Goal: Task Accomplishment & Management: Manage account settings

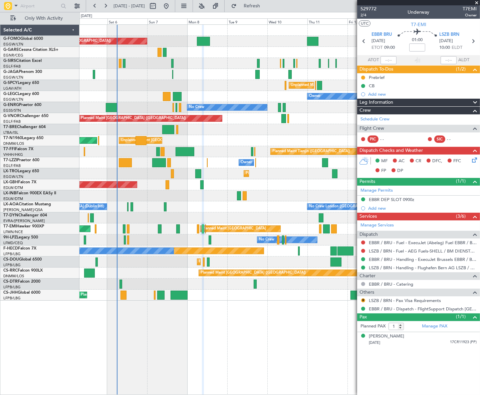
click at [468, 104] on div at bounding box center [472, 103] width 13 height 8
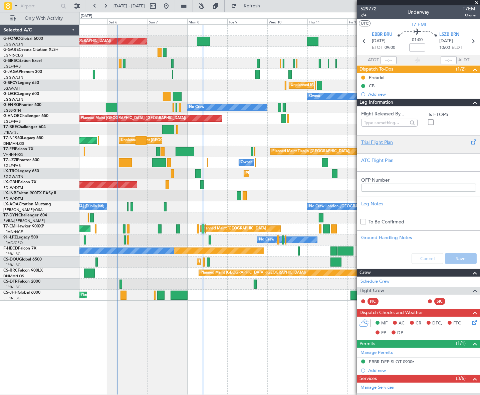
click at [391, 142] on div "Trial Flight Plan" at bounding box center [419, 142] width 115 height 7
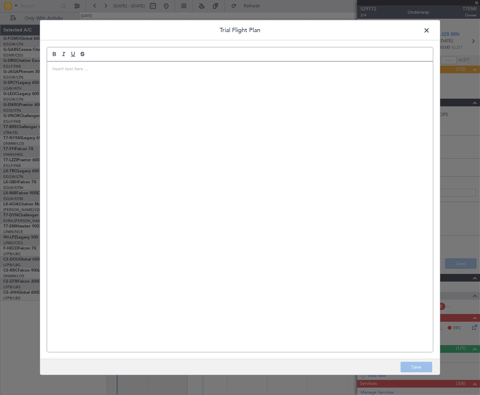
click at [237, 105] on div at bounding box center [240, 206] width 386 height 290
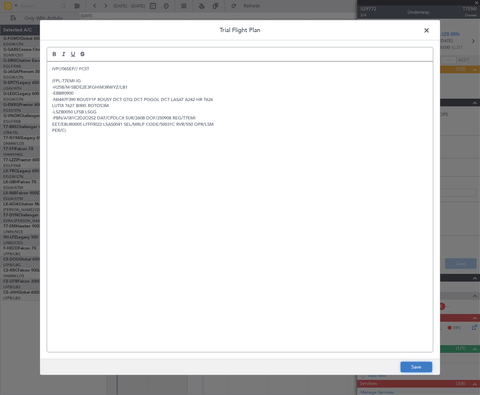
click at [419, 370] on button "Save" at bounding box center [417, 367] width 32 height 11
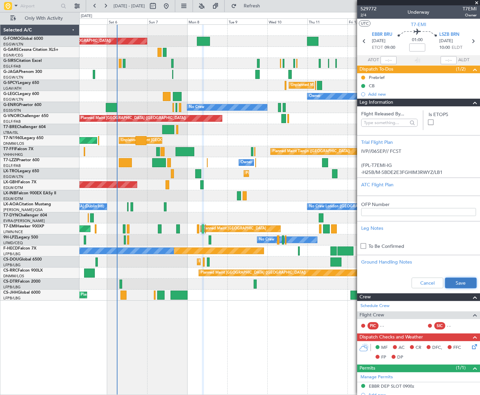
click at [454, 280] on button "Save" at bounding box center [461, 282] width 32 height 11
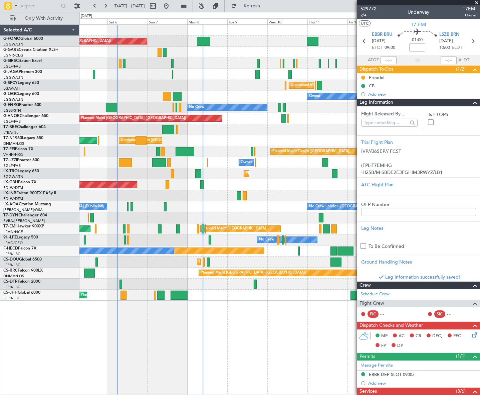
click at [472, 103] on span at bounding box center [475, 103] width 8 height 8
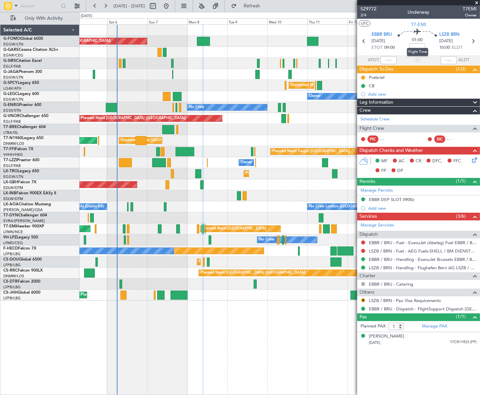
click at [420, 47] on mat-tooltip-component "Flight Time" at bounding box center [418, 52] width 31 height 18
click at [418, 44] on mat-tooltip-component "Flight Time" at bounding box center [418, 52] width 31 height 18
click at [420, 47] on input at bounding box center [418, 47] width 16 height 8
paste input "-0.10"
type input "-00:10"
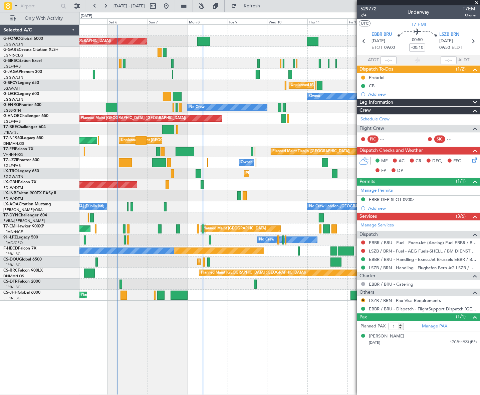
click at [473, 160] on icon at bounding box center [473, 158] width 5 height 5
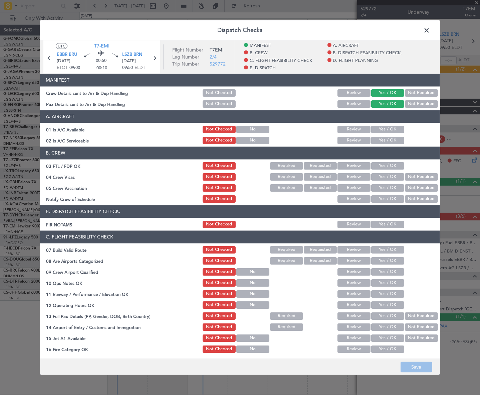
click at [384, 126] on button "Yes / OK" at bounding box center [388, 128] width 33 height 7
drag, startPoint x: 382, startPoint y: 143, endPoint x: 383, endPoint y: 151, distance: 8.0
click at [382, 142] on button "Yes / OK" at bounding box center [388, 139] width 33 height 7
click at [383, 218] on section "B. DISPATCH FEASIBILITY CHECK, FIR NOTAMS Not Checked Review Yes / OK" at bounding box center [240, 217] width 400 height 24
click at [383, 222] on button "Yes / OK" at bounding box center [388, 223] width 33 height 7
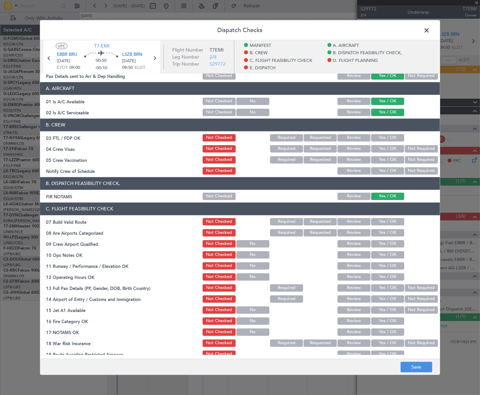
scroll to position [60, 0]
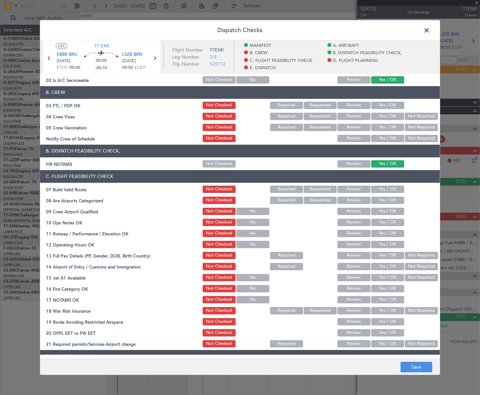
click at [394, 186] on button "Yes / OK" at bounding box center [388, 188] width 33 height 7
click at [390, 220] on button "Yes / OK" at bounding box center [388, 221] width 33 height 7
click at [392, 232] on button "Yes / OK" at bounding box center [388, 232] width 33 height 7
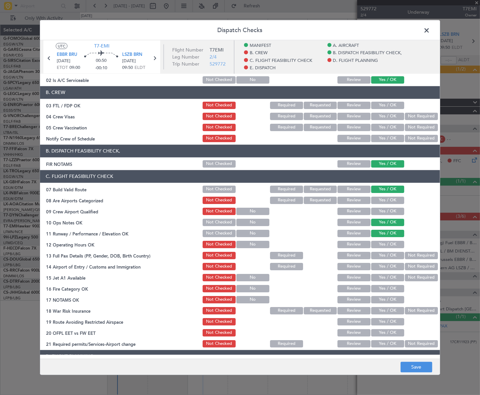
click at [395, 245] on button "Yes / OK" at bounding box center [388, 243] width 33 height 7
drag, startPoint x: 396, startPoint y: 255, endPoint x: 396, endPoint y: 259, distance: 4.0
click at [396, 256] on button "Yes / OK" at bounding box center [388, 254] width 33 height 7
click at [395, 267] on button "Yes / OK" at bounding box center [388, 265] width 33 height 7
click at [394, 278] on button "Yes / OK" at bounding box center [388, 276] width 33 height 7
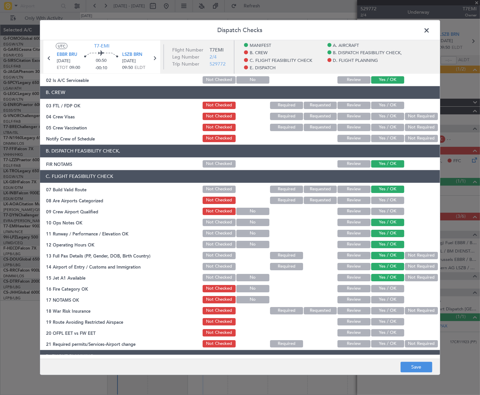
click at [394, 288] on button "Yes / OK" at bounding box center [388, 287] width 33 height 7
click at [393, 298] on button "Yes / OK" at bounding box center [388, 298] width 33 height 7
click at [405, 308] on button "Not Required" at bounding box center [421, 309] width 33 height 7
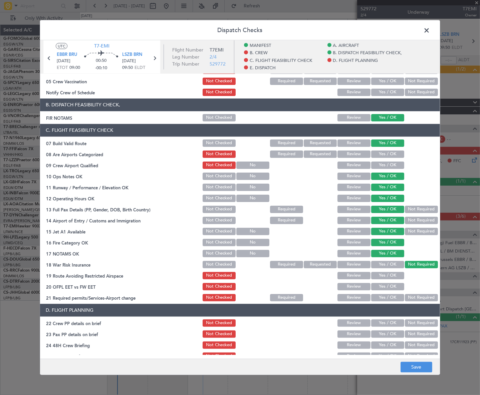
scroll to position [152, 0]
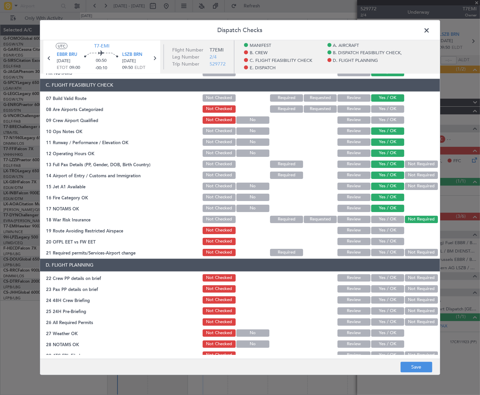
click at [389, 230] on button "Yes / OK" at bounding box center [388, 229] width 33 height 7
click at [389, 243] on button "Yes / OK" at bounding box center [388, 240] width 33 height 7
click at [388, 253] on button "Yes / OK" at bounding box center [388, 251] width 33 height 7
click at [380, 285] on button "Yes / OK" at bounding box center [388, 288] width 33 height 7
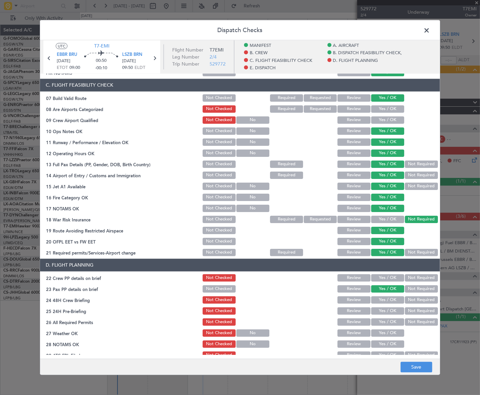
click at [382, 299] on button "Yes / OK" at bounding box center [388, 299] width 33 height 7
click at [411, 308] on button "Not Required" at bounding box center [421, 310] width 33 height 7
click at [422, 365] on button "Save" at bounding box center [417, 367] width 32 height 11
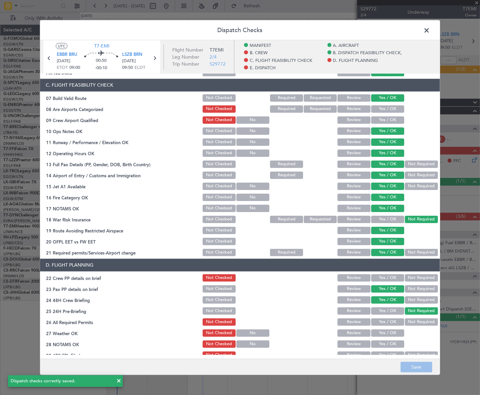
click at [430, 34] on span at bounding box center [430, 31] width 0 height 13
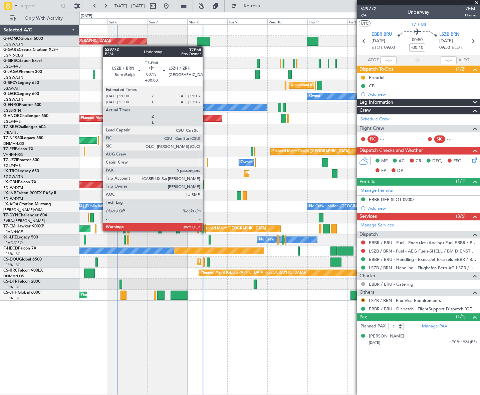
click at [206, 230] on div at bounding box center [205, 228] width 1 height 9
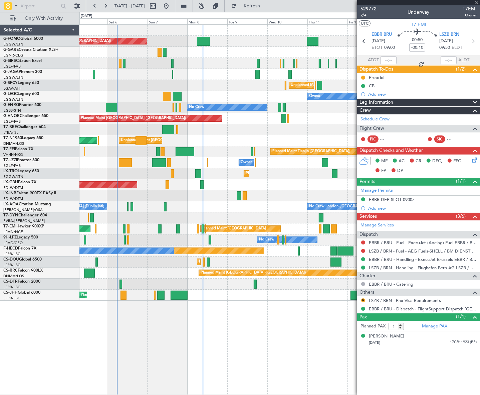
type input "0"
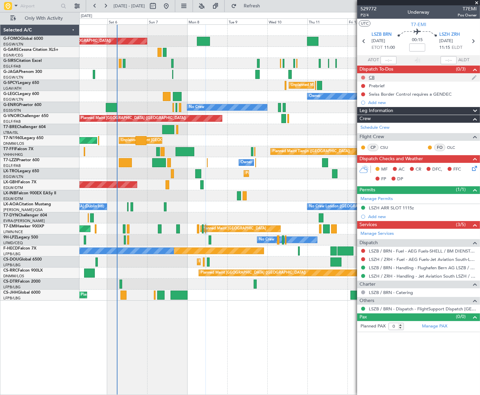
click at [364, 77] on button at bounding box center [364, 78] width 4 height 4
click at [365, 106] on span "Completed" at bounding box center [366, 107] width 22 height 7
click at [364, 87] on button at bounding box center [364, 86] width 4 height 4
click at [359, 104] on span "In Progress" at bounding box center [366, 105] width 23 height 7
click at [422, 48] on input at bounding box center [418, 47] width 16 height 8
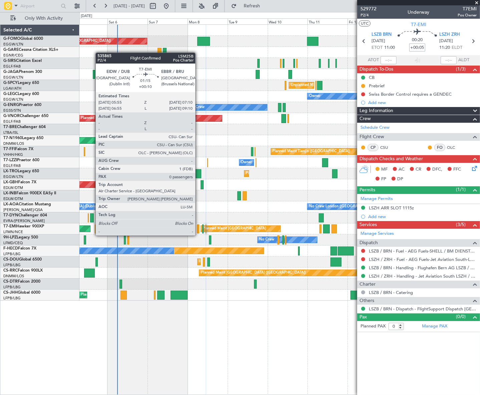
click at [198, 229] on div at bounding box center [198, 228] width 2 height 9
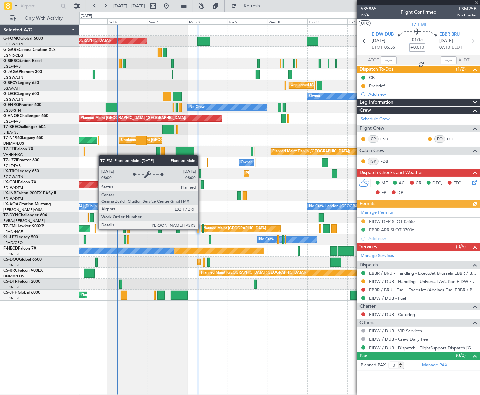
click at [201, 229] on div "Planned Maint [GEOGRAPHIC_DATA]" at bounding box center [241, 229] width 80 height 6
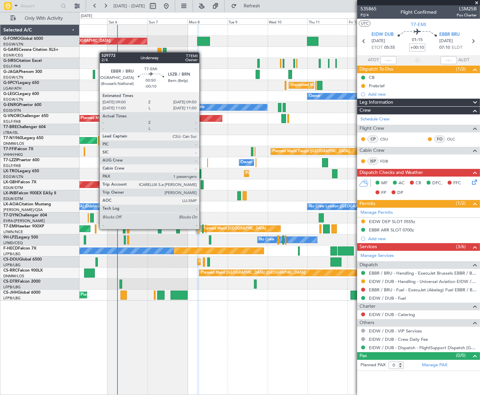
click at [202, 229] on div at bounding box center [203, 228] width 2 height 9
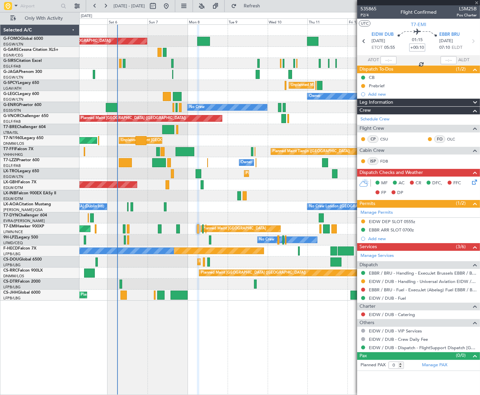
type input "-00:10"
type input "1"
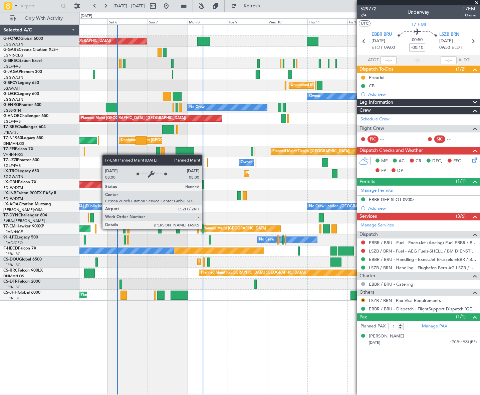
click at [205, 229] on div "Planned Maint [GEOGRAPHIC_DATA]" at bounding box center [235, 229] width 64 height 10
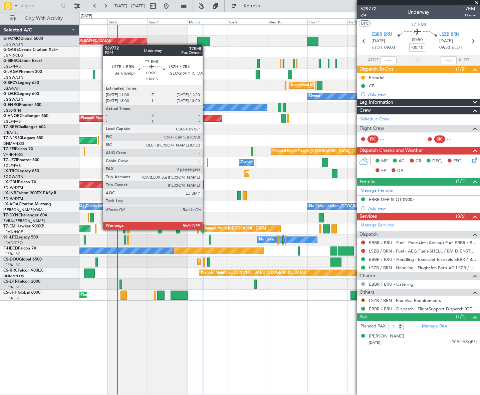
click at [206, 229] on div at bounding box center [206, 228] width 1 height 9
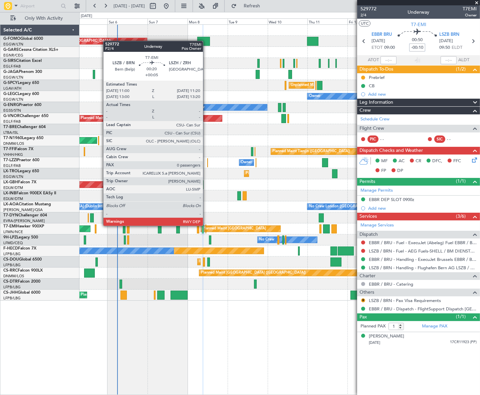
click at [206, 225] on div at bounding box center [206, 228] width 1 height 9
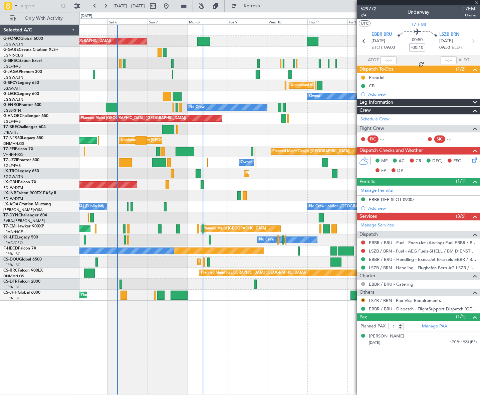
type input "+00:05"
type input "0"
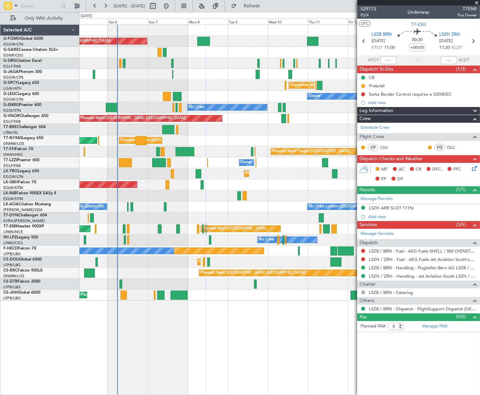
click at [476, 166] on icon at bounding box center [473, 166] width 5 height 5
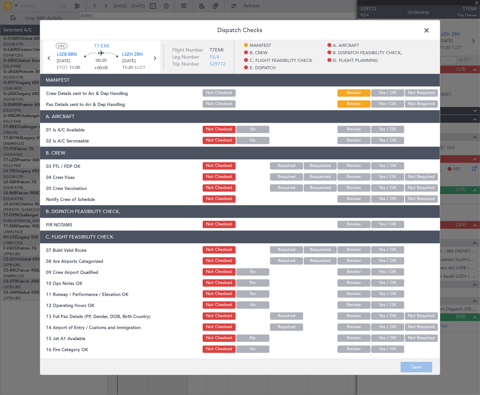
click at [387, 127] on button "Yes / OK" at bounding box center [388, 128] width 33 height 7
click at [389, 141] on button "Yes / OK" at bounding box center [388, 139] width 33 height 7
click at [380, 221] on button "Yes / OK" at bounding box center [388, 223] width 33 height 7
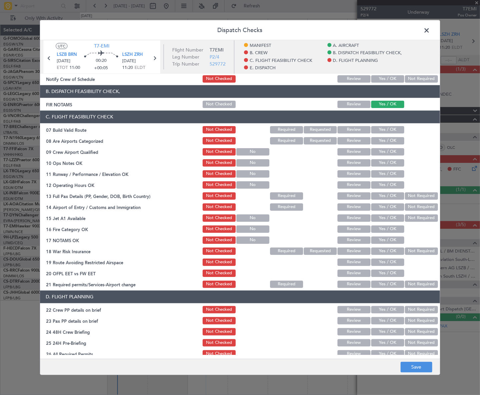
scroll to position [121, 0]
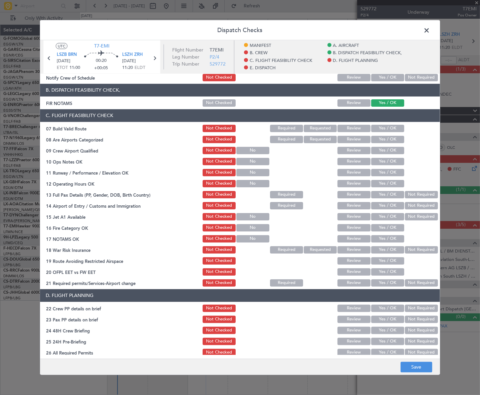
click at [388, 127] on button "Yes / OK" at bounding box center [388, 127] width 33 height 7
click at [391, 161] on button "Yes / OK" at bounding box center [388, 160] width 33 height 7
click at [387, 170] on button "Yes / OK" at bounding box center [388, 171] width 33 height 7
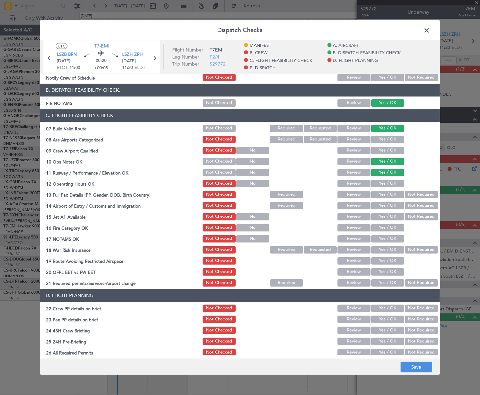
click at [387, 183] on button "Yes / OK" at bounding box center [388, 182] width 33 height 7
click at [388, 196] on button "Yes / OK" at bounding box center [388, 193] width 33 height 7
click at [391, 208] on div "Yes / OK" at bounding box center [388, 204] width 34 height 9
click at [394, 202] on button "Yes / OK" at bounding box center [388, 204] width 33 height 7
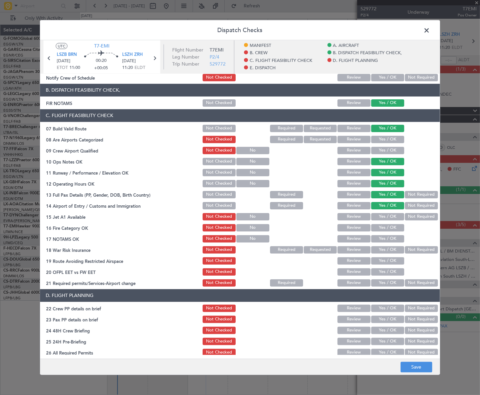
click at [390, 215] on button "Yes / OK" at bounding box center [388, 215] width 33 height 7
click at [389, 223] on div "Yes / OK" at bounding box center [388, 227] width 34 height 9
click at [392, 229] on button "Yes / OK" at bounding box center [388, 227] width 33 height 7
click at [389, 237] on button "Yes / OK" at bounding box center [388, 238] width 33 height 7
click at [408, 246] on button "Not Required" at bounding box center [421, 249] width 33 height 7
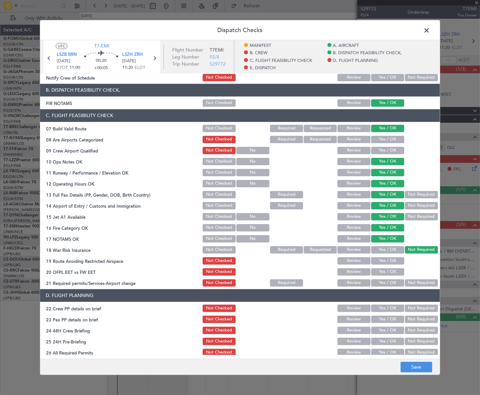
click at [385, 260] on button "Yes / OK" at bounding box center [388, 260] width 33 height 7
click at [384, 271] on button "Yes / OK" at bounding box center [388, 271] width 33 height 7
click at [381, 282] on button "Yes / OK" at bounding box center [388, 282] width 33 height 7
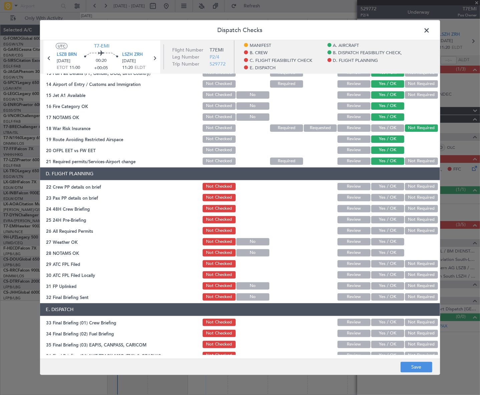
click at [390, 184] on button "Yes / OK" at bounding box center [388, 185] width 33 height 7
click at [389, 200] on div "Yes / OK" at bounding box center [388, 196] width 34 height 9
click at [390, 198] on button "Yes / OK" at bounding box center [388, 196] width 33 height 7
click at [387, 209] on button "Yes / OK" at bounding box center [388, 207] width 33 height 7
click at [416, 219] on button "Not Required" at bounding box center [421, 219] width 33 height 7
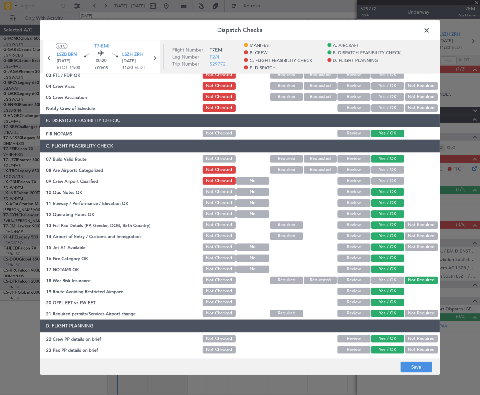
scroll to position [0, 0]
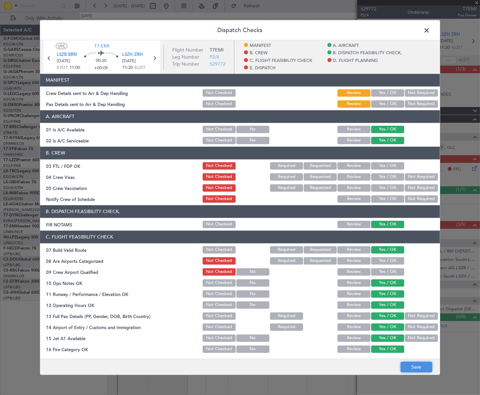
click at [407, 364] on button "Save" at bounding box center [417, 367] width 32 height 11
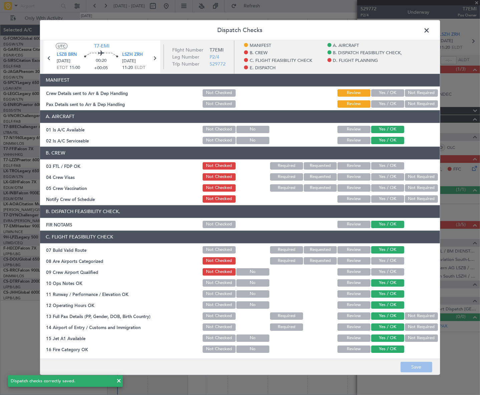
click at [430, 28] on span at bounding box center [430, 31] width 0 height 13
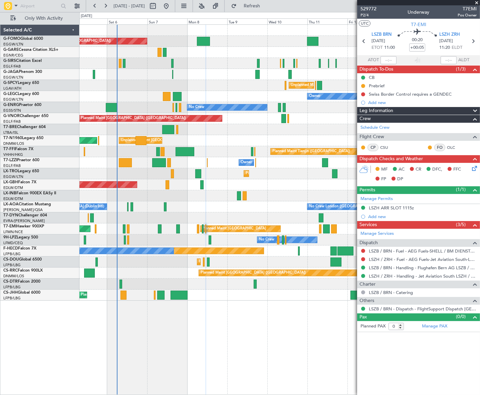
click at [400, 112] on div "Leg Information" at bounding box center [419, 111] width 123 height 8
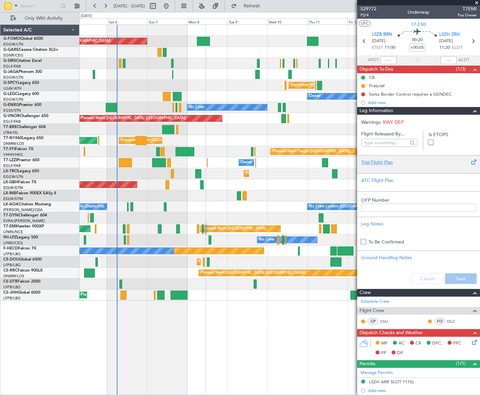
click at [383, 162] on div "Trial Flight Plan" at bounding box center [419, 162] width 115 height 7
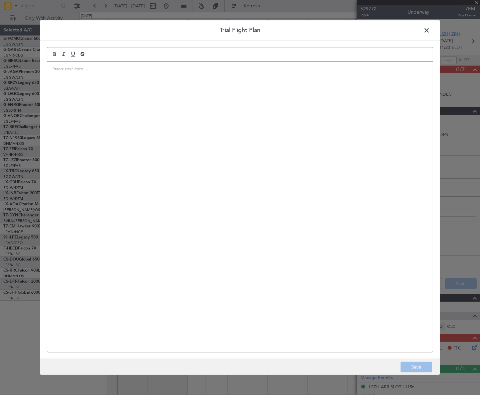
click at [60, 78] on div at bounding box center [240, 206] width 386 height 290
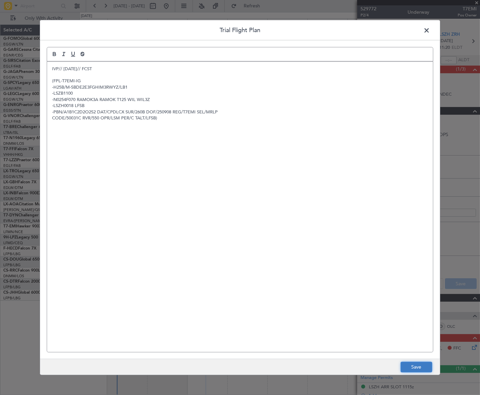
click at [420, 364] on button "Save" at bounding box center [417, 367] width 32 height 11
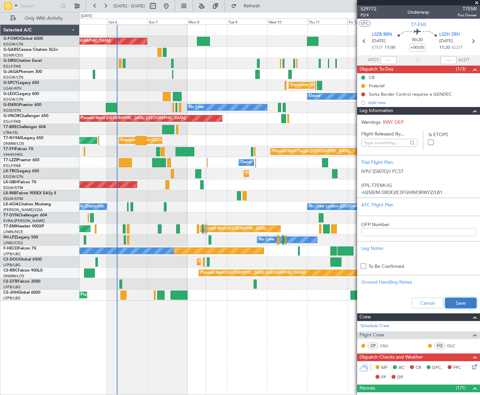
click at [460, 300] on button "Save" at bounding box center [461, 302] width 32 height 11
click at [471, 111] on span at bounding box center [475, 111] width 8 height 8
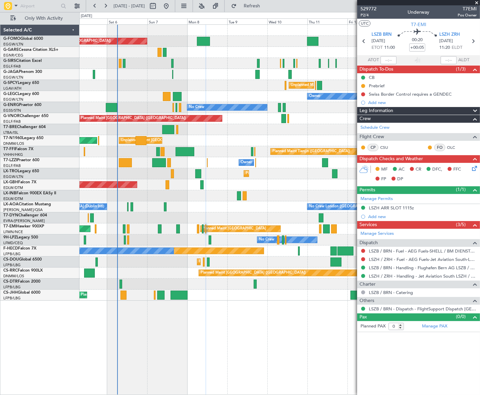
click at [205, 262] on div "Planned Maint [GEOGRAPHIC_DATA] ([GEOGRAPHIC_DATA]) Planned Maint [GEOGRAPHIC_D…" at bounding box center [280, 261] width 400 height 11
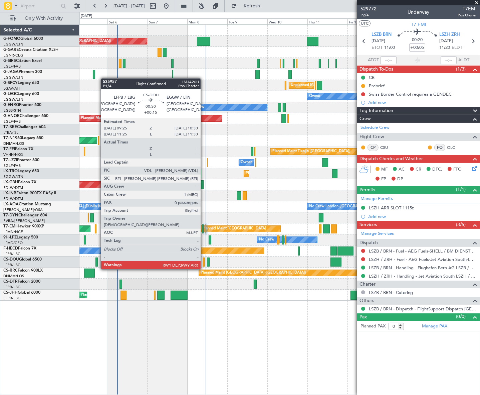
click at [204, 262] on div at bounding box center [204, 261] width 2 height 9
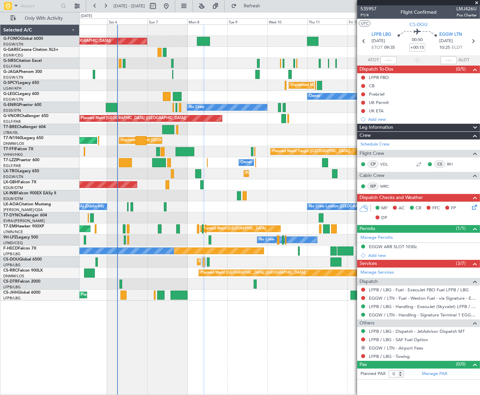
click at [467, 9] on span "LMJ426U" at bounding box center [467, 8] width 20 height 7
copy span "LMJ426U"
click at [386, 186] on link "MRC" at bounding box center [388, 186] width 15 height 6
click at [364, 85] on button at bounding box center [364, 86] width 4 height 4
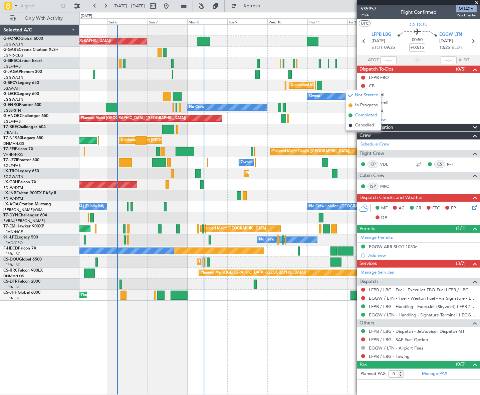
click at [362, 115] on span "Completed" at bounding box center [366, 115] width 22 height 7
click at [363, 94] on button at bounding box center [364, 94] width 4 height 4
click at [362, 114] on span "In Progress" at bounding box center [366, 113] width 23 height 7
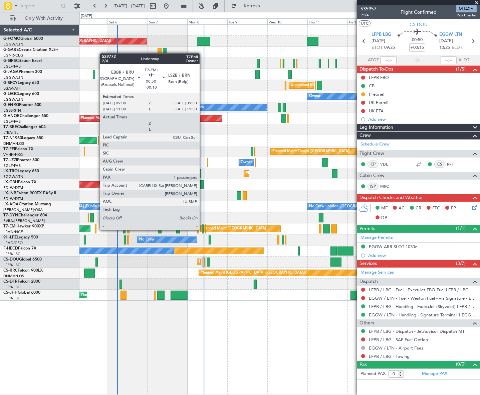
click at [203, 230] on div at bounding box center [203, 228] width 2 height 9
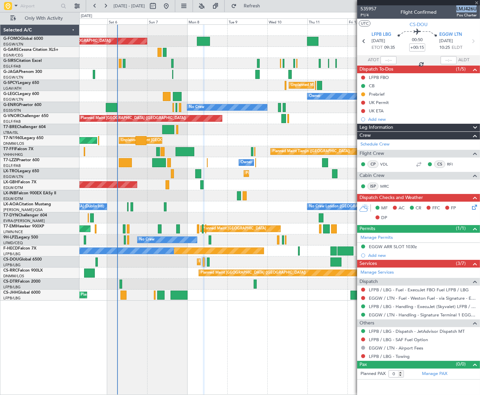
type input "-00:10"
type input "1"
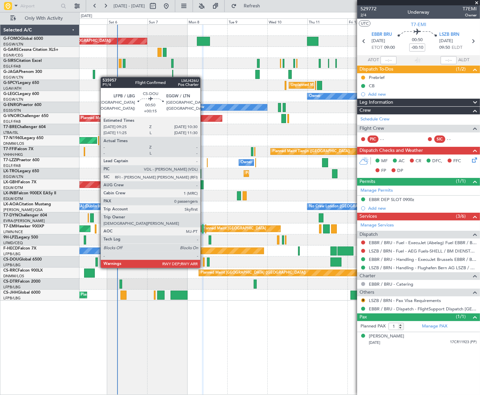
click at [203, 261] on div at bounding box center [204, 261] width 2 height 9
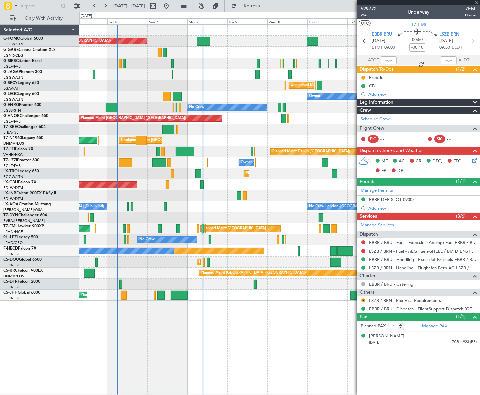
type input "+00:15"
type input "0"
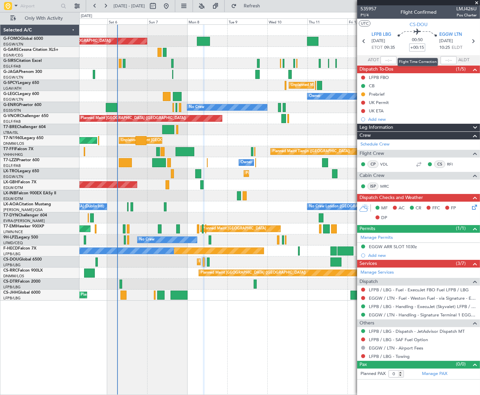
click at [423, 47] on input "+00:15" at bounding box center [418, 47] width 16 height 8
click at [422, 46] on input "+00:15" at bounding box center [418, 47] width 16 height 8
click at [308, 288] on div "Planned Maint [GEOGRAPHIC_DATA] (Ataturk) Planned Maint Sofia" at bounding box center [280, 283] width 400 height 11
type input "+00:25"
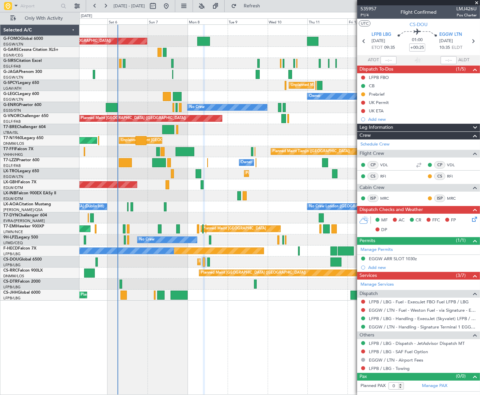
click at [476, 219] on icon at bounding box center [473, 217] width 5 height 5
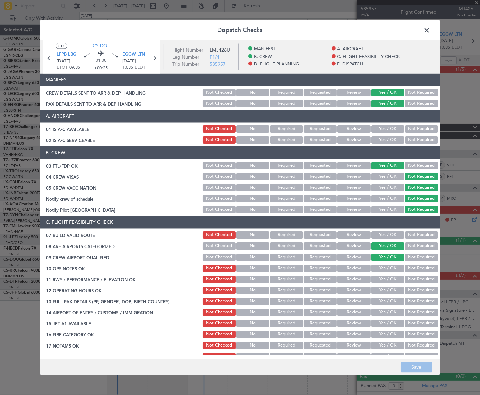
scroll to position [30, 0]
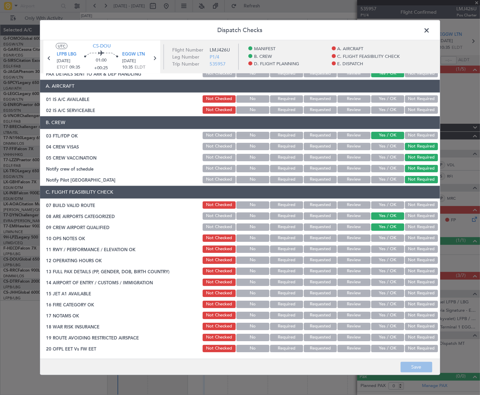
click at [388, 97] on button "Yes / OK" at bounding box center [388, 98] width 33 height 7
click at [389, 106] on button "Yes / OK" at bounding box center [388, 109] width 33 height 7
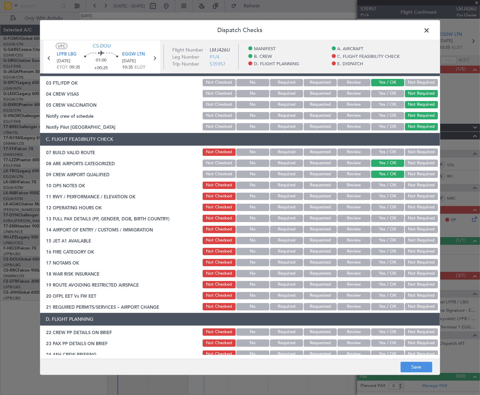
scroll to position [121, 0]
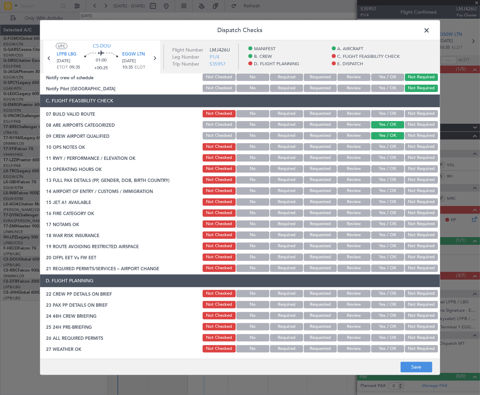
click at [387, 113] on button "Yes / OK" at bounding box center [388, 113] width 33 height 7
click at [392, 149] on button "Yes / OK" at bounding box center [388, 146] width 33 height 7
click at [392, 159] on button "Yes / OK" at bounding box center [388, 157] width 33 height 7
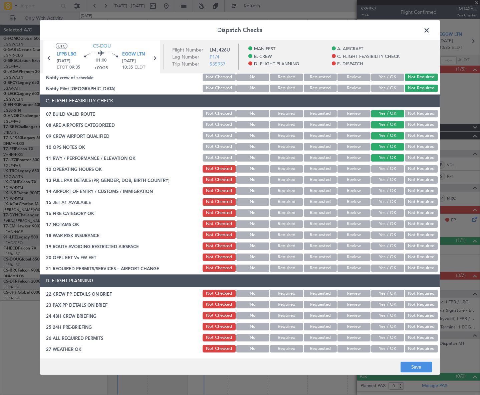
click at [394, 167] on button "Yes / OK" at bounding box center [388, 168] width 33 height 7
click at [394, 177] on button "Yes / OK" at bounding box center [388, 179] width 33 height 7
click at [392, 189] on button "Yes / OK" at bounding box center [388, 190] width 33 height 7
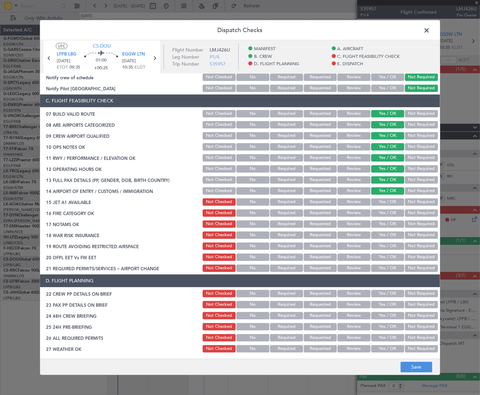
click at [392, 199] on button "Yes / OK" at bounding box center [388, 201] width 33 height 7
drag, startPoint x: 394, startPoint y: 214, endPoint x: 395, endPoint y: 221, distance: 7.4
click at [395, 214] on button "Yes / OK" at bounding box center [388, 212] width 33 height 7
click at [395, 224] on button "Yes / OK" at bounding box center [388, 223] width 33 height 7
click at [398, 236] on button "Yes / OK" at bounding box center [388, 234] width 33 height 7
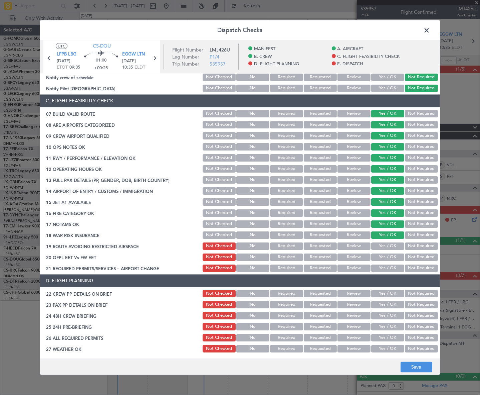
drag, startPoint x: 415, startPoint y: 245, endPoint x: 394, endPoint y: 253, distance: 23.2
click at [415, 245] on button "Not Required" at bounding box center [421, 245] width 33 height 7
click at [390, 254] on button "Yes / OK" at bounding box center [388, 256] width 33 height 7
click at [391, 269] on button "Yes / OK" at bounding box center [388, 267] width 33 height 7
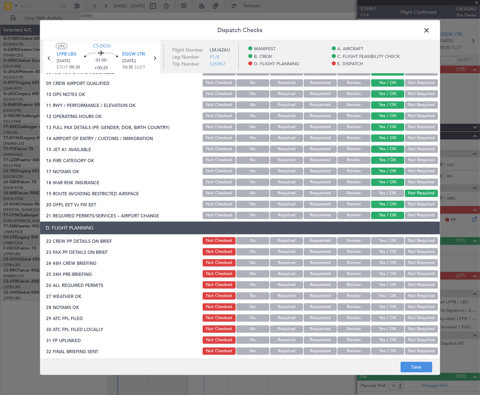
scroll to position [212, 0]
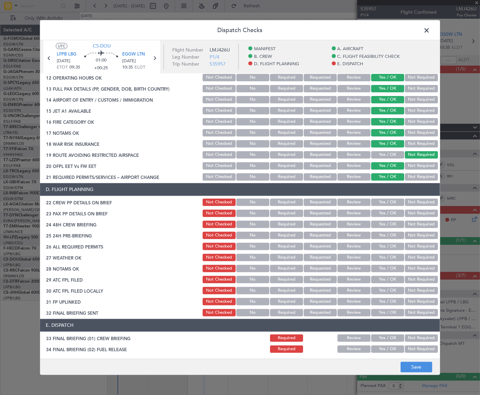
click at [385, 206] on section "D. FLIGHT PLANNING 22 CREW PP DETAILS ON BRIEF Not Checked No Required Requeste…" at bounding box center [240, 250] width 400 height 134
click at [385, 200] on button "Yes / OK" at bounding box center [388, 201] width 33 height 7
click at [385, 212] on button "Yes / OK" at bounding box center [388, 212] width 33 height 7
click at [388, 228] on section "D. FLIGHT PLANNING 22 CREW PP DETAILS ON BRIEF Not Checked No Required Requeste…" at bounding box center [240, 250] width 400 height 134
click at [393, 222] on button "Yes / OK" at bounding box center [388, 223] width 33 height 7
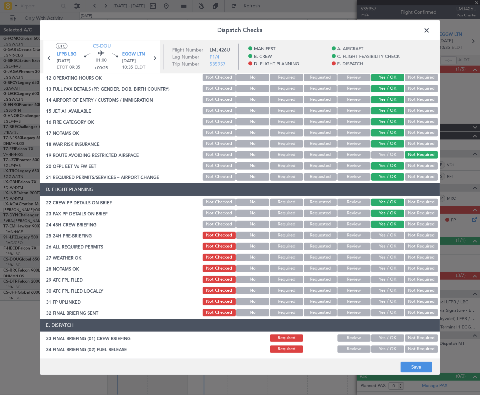
click at [422, 231] on button "Not Required" at bounding box center [421, 234] width 33 height 7
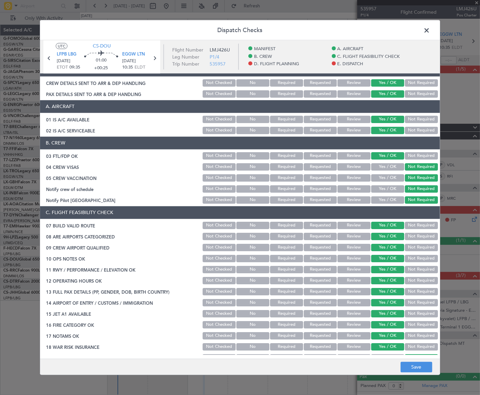
scroll to position [0, 0]
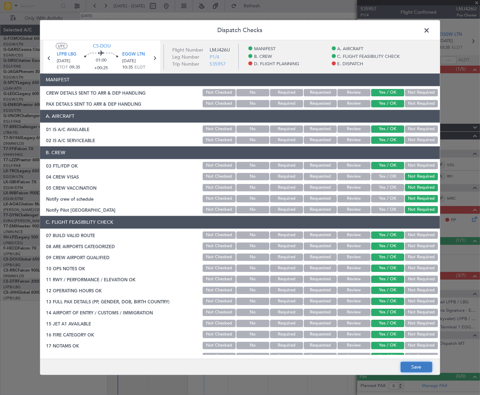
click at [424, 368] on button "Save" at bounding box center [417, 367] width 32 height 11
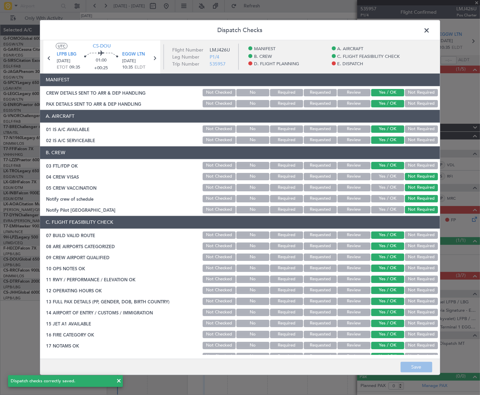
click at [430, 28] on span at bounding box center [430, 31] width 0 height 13
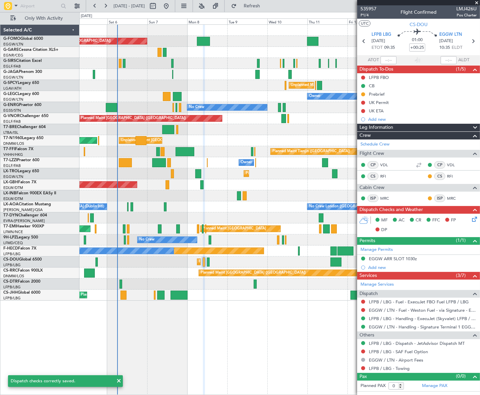
click at [448, 128] on div "Leg Information" at bounding box center [419, 128] width 123 height 8
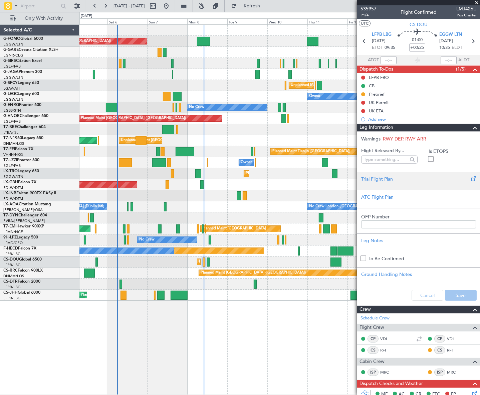
click at [371, 178] on div "Trial Flight Plan" at bounding box center [419, 178] width 115 height 7
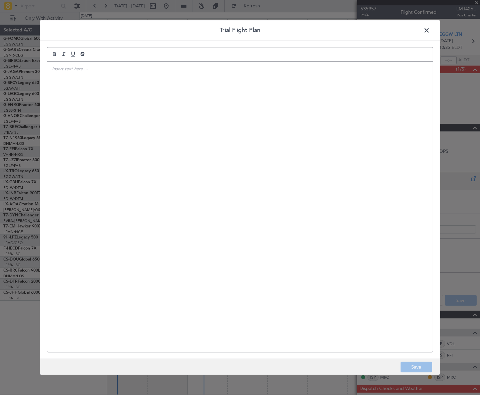
click at [229, 167] on div at bounding box center [240, 206] width 386 height 290
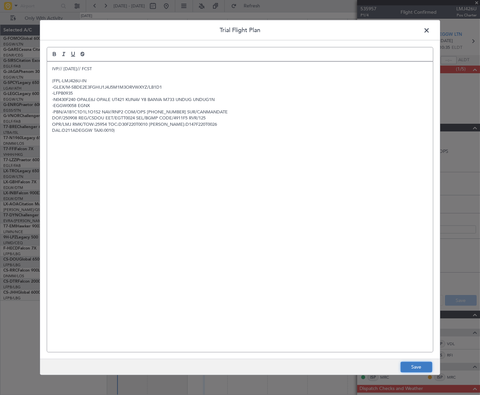
click at [425, 366] on button "Save" at bounding box center [417, 367] width 32 height 11
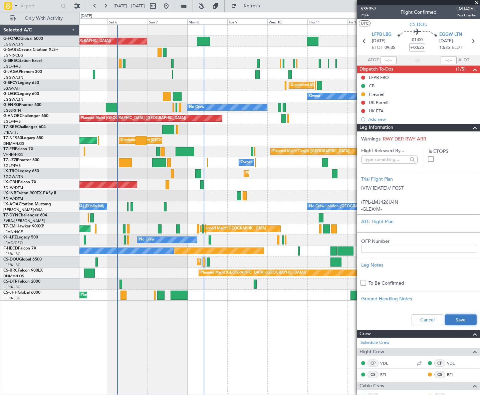
click at [459, 320] on button "Save" at bounding box center [461, 319] width 32 height 11
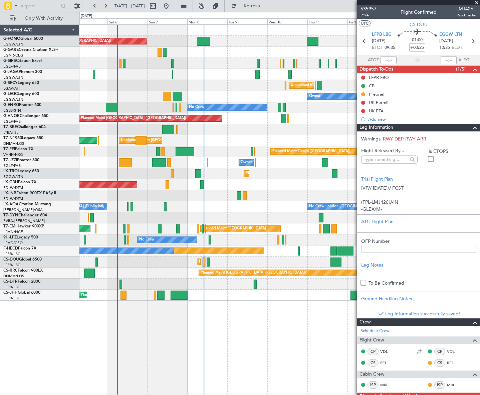
click at [471, 125] on span at bounding box center [475, 128] width 8 height 8
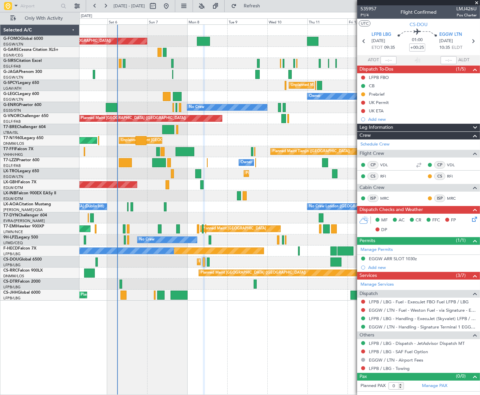
click at [474, 219] on icon at bounding box center [473, 217] width 5 height 5
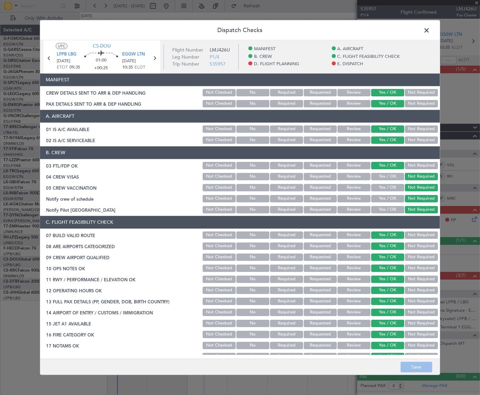
scroll to position [212, 0]
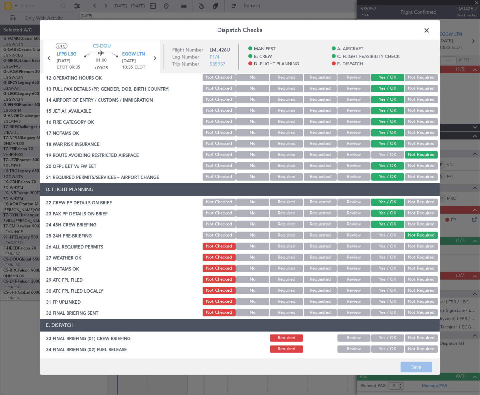
click at [430, 29] on span at bounding box center [430, 31] width 0 height 13
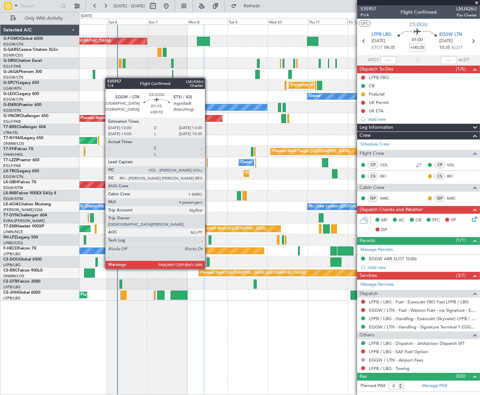
click at [208, 262] on div at bounding box center [208, 261] width 3 height 9
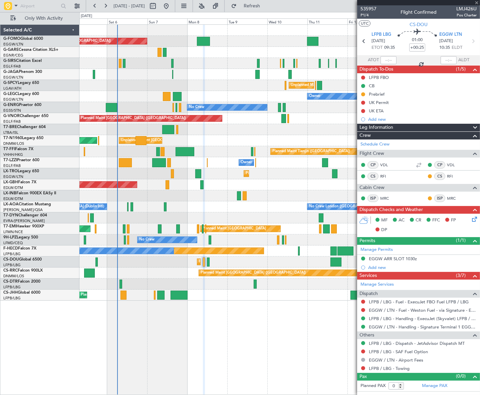
type input "+00:10"
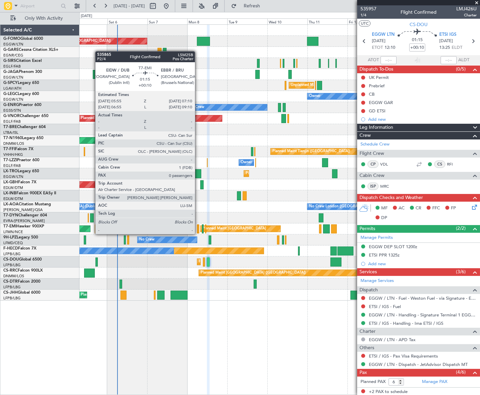
click at [198, 228] on div at bounding box center [198, 228] width 2 height 9
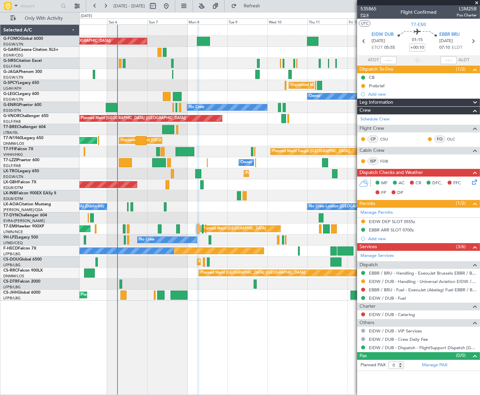
click at [366, 16] on span "P2/4" at bounding box center [369, 15] width 16 height 6
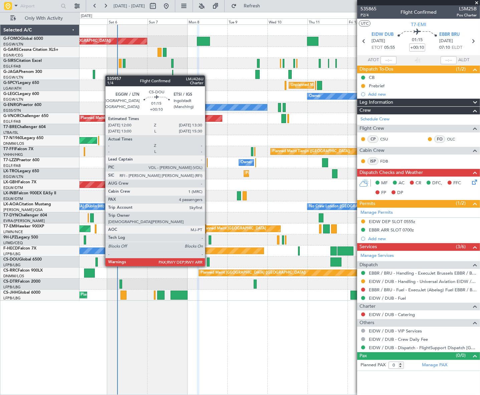
click at [208, 259] on div at bounding box center [208, 261] width 3 height 9
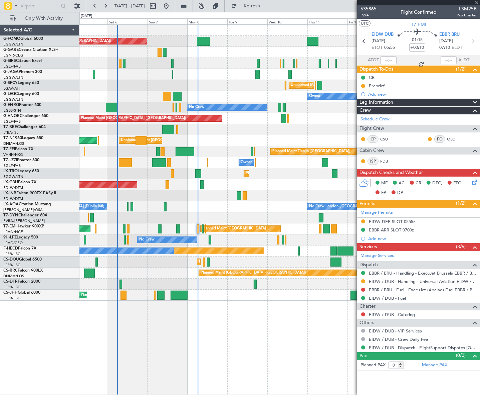
type input "6"
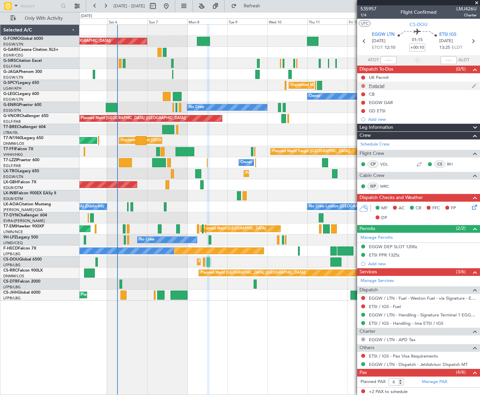
click at [363, 85] on button at bounding box center [364, 86] width 4 height 4
click at [352, 103] on li "In Progress" at bounding box center [363, 105] width 35 height 10
click at [363, 93] on button at bounding box center [364, 94] width 4 height 4
click at [361, 124] on span "Completed" at bounding box center [366, 123] width 22 height 7
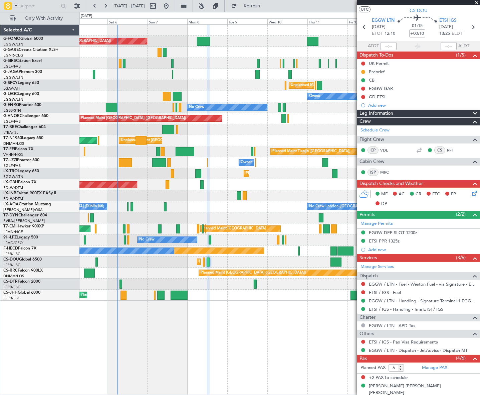
scroll to position [0, 0]
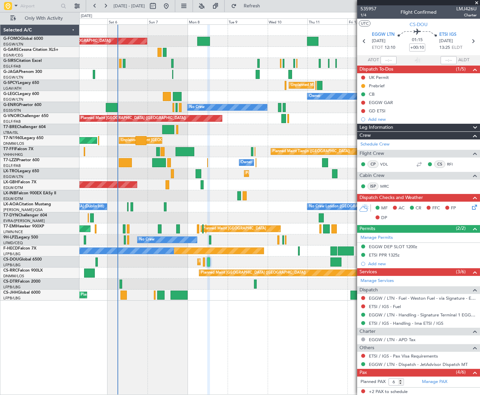
click at [466, 127] on div at bounding box center [472, 128] width 13 height 8
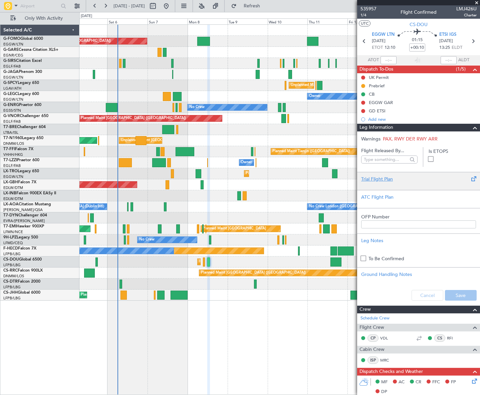
click at [392, 179] on div "Trial Flight Plan" at bounding box center [419, 178] width 115 height 7
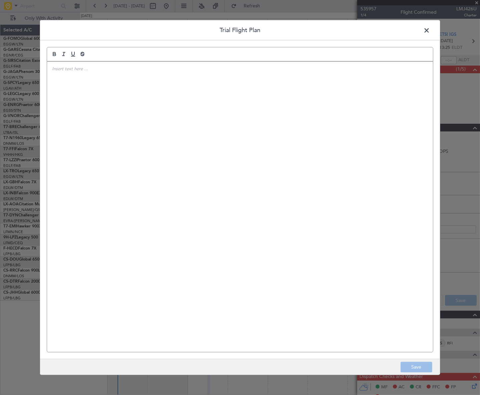
click at [235, 156] on div at bounding box center [240, 206] width 386 height 290
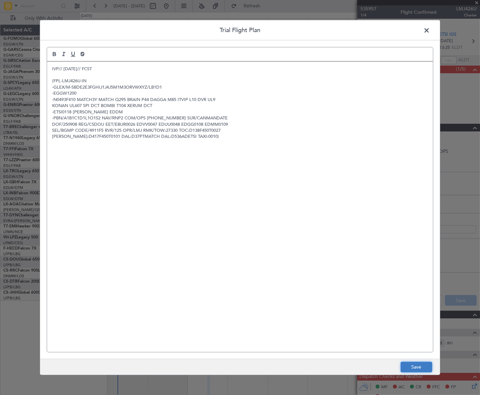
click at [415, 364] on button "Save" at bounding box center [417, 367] width 32 height 11
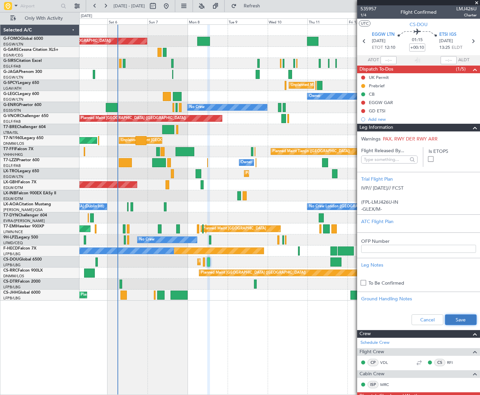
click at [450, 320] on button "Save" at bounding box center [461, 319] width 32 height 11
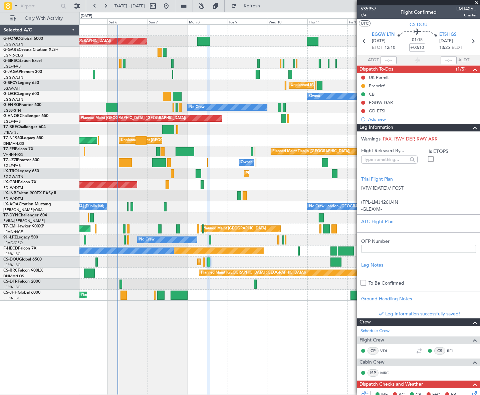
click at [471, 125] on span at bounding box center [475, 128] width 8 height 8
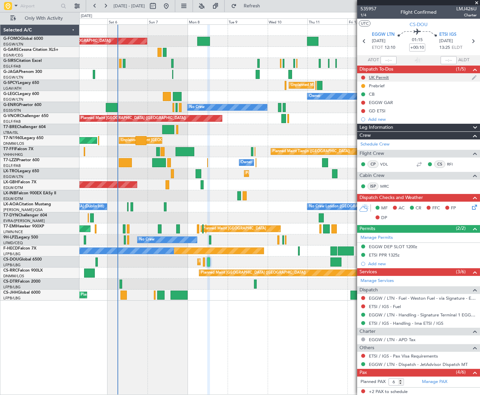
click at [377, 75] on div "UK Permit" at bounding box center [379, 78] width 20 height 6
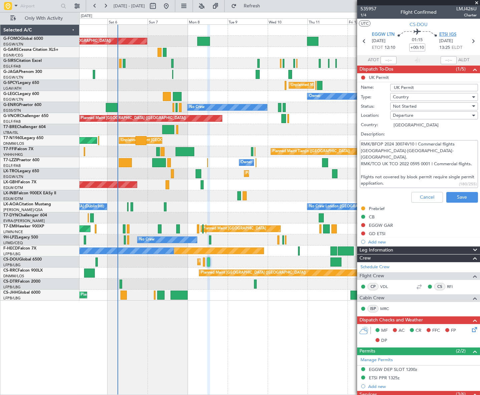
drag, startPoint x: 455, startPoint y: 34, endPoint x: 452, endPoint y: 37, distance: 4.7
click at [455, 34] on div "ETSI IGS [DATE] 13:25 ELDT" at bounding box center [454, 41] width 29 height 20
click at [450, 36] on span "ETSI IGS" at bounding box center [448, 34] width 17 height 7
click at [427, 197] on button "Cancel" at bounding box center [428, 197] width 32 height 11
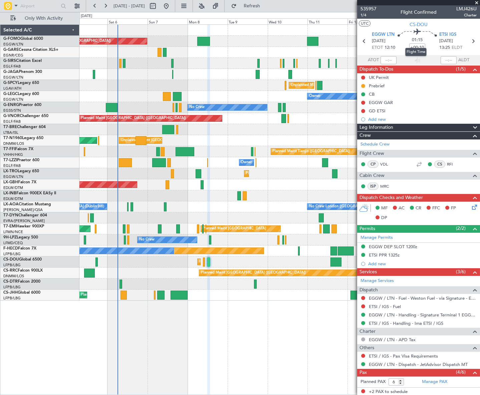
drag, startPoint x: 420, startPoint y: 46, endPoint x: 424, endPoint y: 50, distance: 5.2
click at [420, 46] on mat-tooltip-component "Flight Time" at bounding box center [416, 52] width 31 height 18
click at [422, 47] on mat-tooltip-component "Flight Time" at bounding box center [416, 52] width 31 height 18
click at [422, 47] on input "+00:10" at bounding box center [418, 47] width 16 height 8
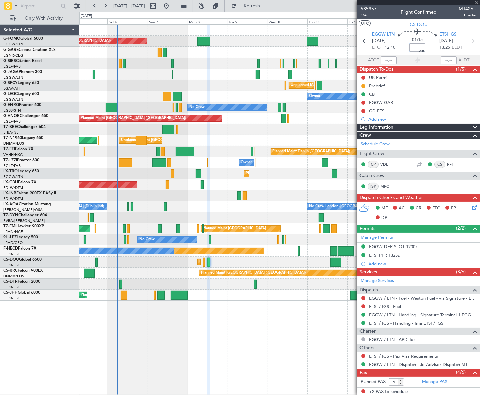
type input "+00:15"
click at [471, 206] on icon at bounding box center [473, 205] width 5 height 5
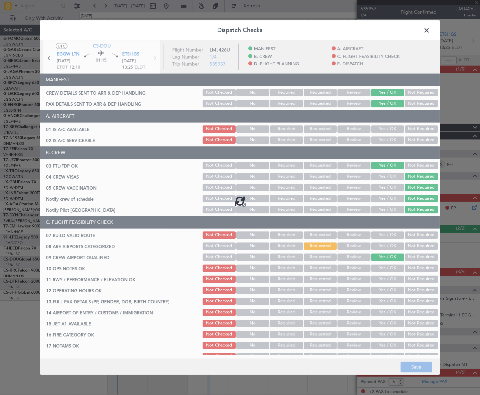
type input "+00:15"
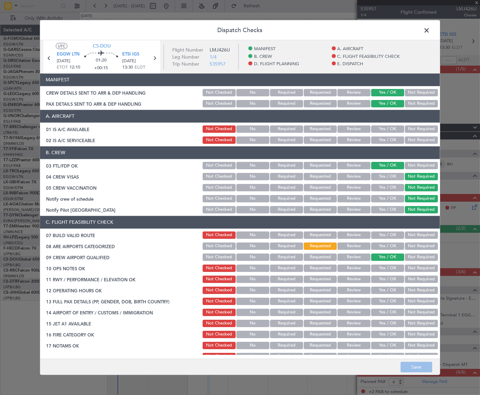
click at [389, 246] on button "Yes / OK" at bounding box center [388, 245] width 33 height 7
click at [391, 235] on button "Yes / OK" at bounding box center [388, 234] width 33 height 7
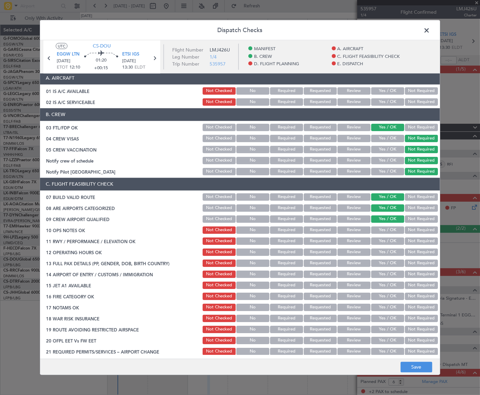
scroll to position [91, 0]
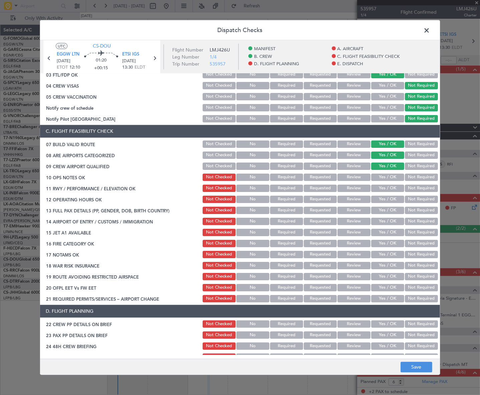
click at [391, 174] on button "Yes / OK" at bounding box center [388, 176] width 33 height 7
drag, startPoint x: 391, startPoint y: 184, endPoint x: 392, endPoint y: 194, distance: 10.4
click at [392, 184] on button "Yes / OK" at bounding box center [388, 187] width 33 height 7
click at [393, 195] on button "Yes / OK" at bounding box center [388, 198] width 33 height 7
click at [391, 206] on button "Yes / OK" at bounding box center [388, 209] width 33 height 7
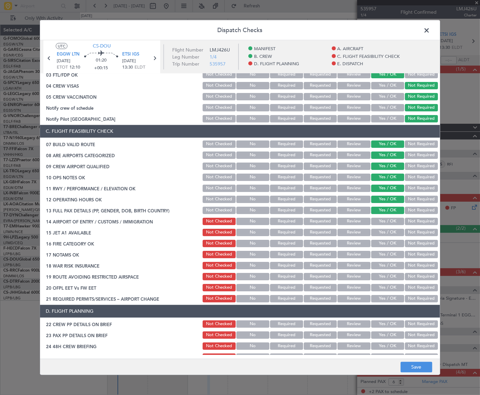
drag, startPoint x: 392, startPoint y: 218, endPoint x: 392, endPoint y: 226, distance: 8.7
click at [392, 218] on button "Yes / OK" at bounding box center [388, 220] width 33 height 7
click at [394, 233] on button "Yes / OK" at bounding box center [388, 231] width 33 height 7
drag, startPoint x: 394, startPoint y: 243, endPoint x: 390, endPoint y: 255, distance: 12.7
click at [394, 245] on button "Yes / OK" at bounding box center [388, 242] width 33 height 7
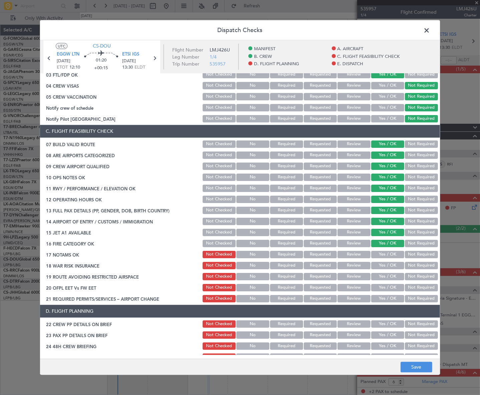
click at [390, 258] on div "Yes / OK" at bounding box center [388, 253] width 34 height 9
click at [391, 251] on button "Yes / OK" at bounding box center [388, 253] width 33 height 7
click at [391, 264] on button "Yes / OK" at bounding box center [388, 264] width 33 height 7
click at [414, 279] on div "Not Required" at bounding box center [421, 275] width 34 height 9
drag, startPoint x: 403, startPoint y: 278, endPoint x: 406, endPoint y: 274, distance: 5.4
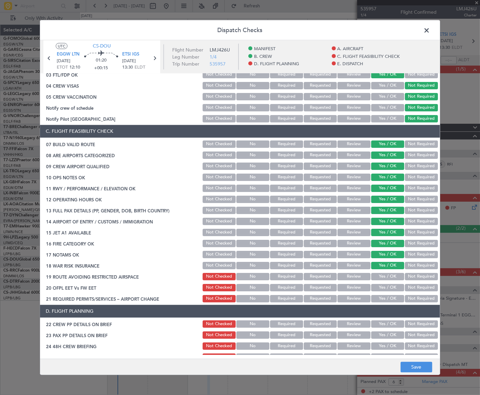
click at [405, 276] on button "Not Required" at bounding box center [421, 275] width 33 height 7
click at [390, 289] on button "Yes / OK" at bounding box center [388, 286] width 33 height 7
click at [390, 300] on button "Yes / OK" at bounding box center [388, 297] width 33 height 7
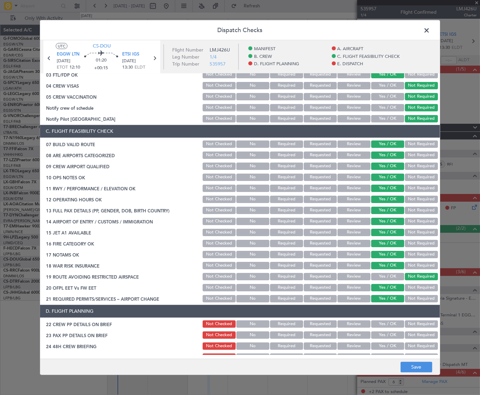
click at [390, 321] on button "Yes / OK" at bounding box center [388, 323] width 33 height 7
click at [388, 335] on button "Yes / OK" at bounding box center [388, 334] width 33 height 7
click at [389, 343] on button "Yes / OK" at bounding box center [388, 345] width 33 height 7
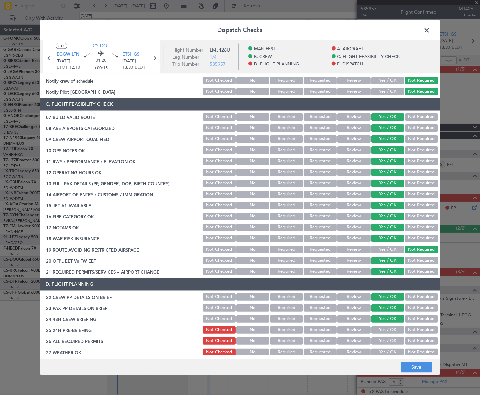
scroll to position [152, 0]
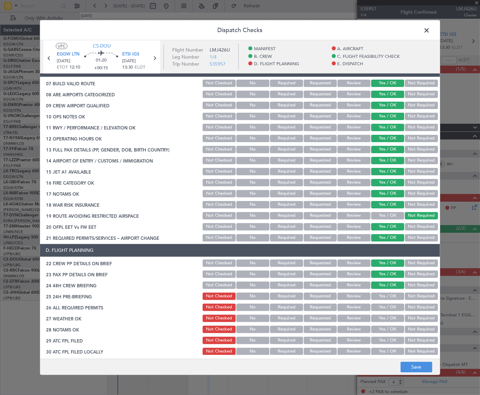
click at [418, 297] on button "Not Required" at bounding box center [421, 295] width 33 height 7
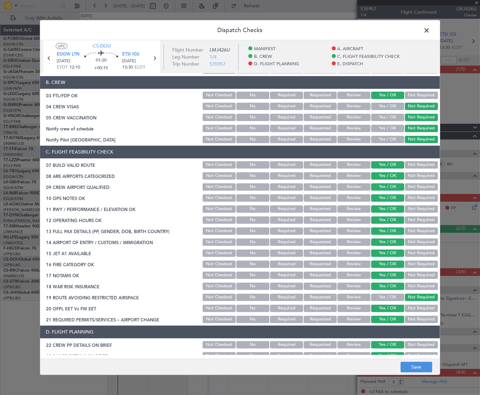
scroll to position [0, 0]
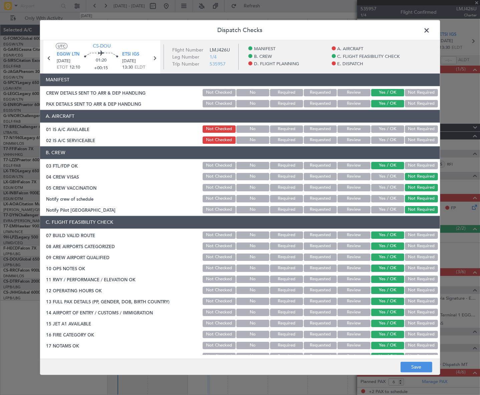
click at [391, 129] on button "Yes / OK" at bounding box center [388, 128] width 33 height 7
click at [390, 143] on button "Yes / OK" at bounding box center [388, 139] width 33 height 7
click at [422, 368] on button "Save" at bounding box center [417, 367] width 32 height 11
click at [430, 29] on span at bounding box center [430, 31] width 0 height 13
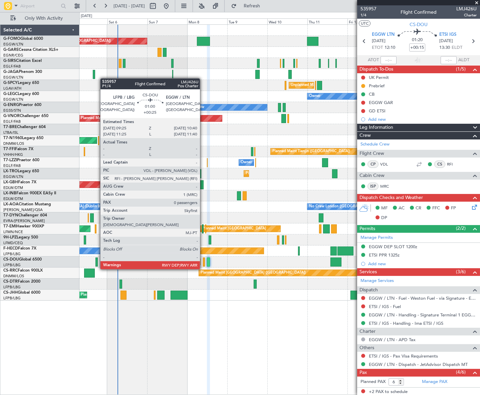
click at [203, 262] on div at bounding box center [204, 261] width 2 height 9
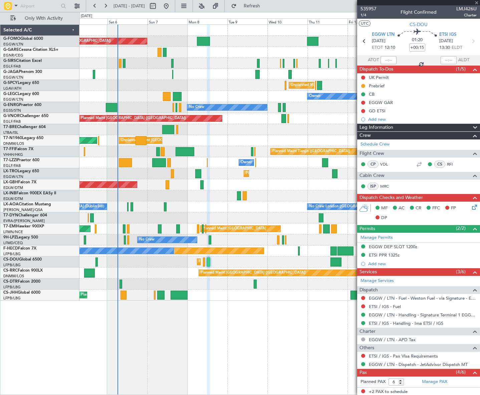
type input "+00:25"
type input "0"
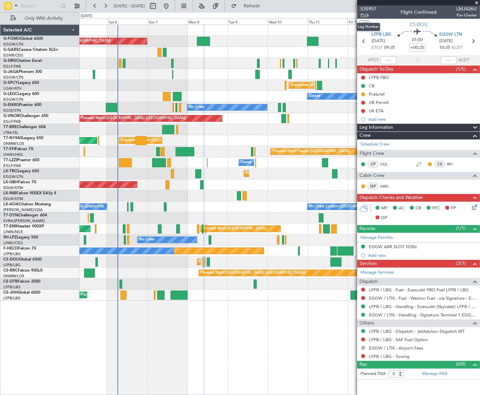
click at [364, 15] on span "P1/4" at bounding box center [369, 15] width 16 height 6
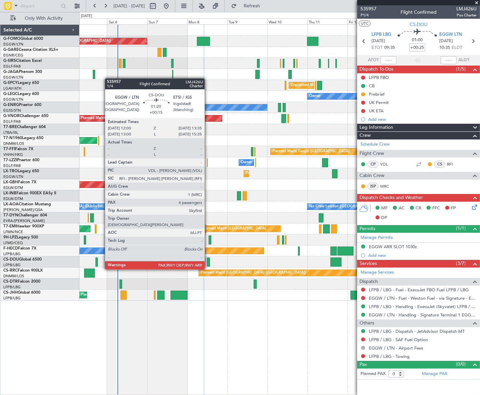
click at [208, 262] on div at bounding box center [208, 261] width 3 height 9
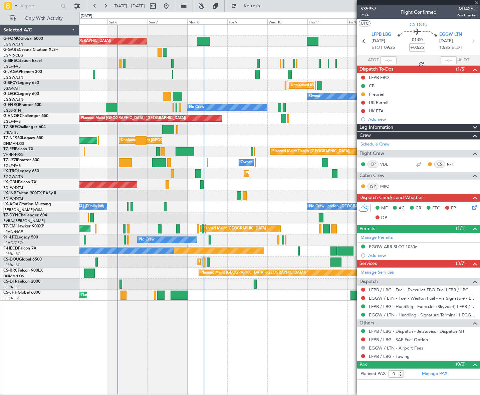
type input "+00:15"
type input "6"
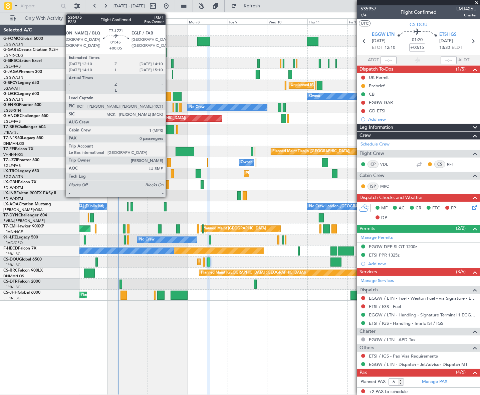
click at [169, 161] on div at bounding box center [168, 162] width 3 height 9
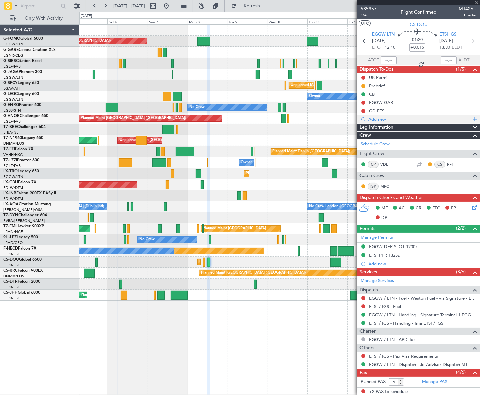
type input "+00:05"
type input "0"
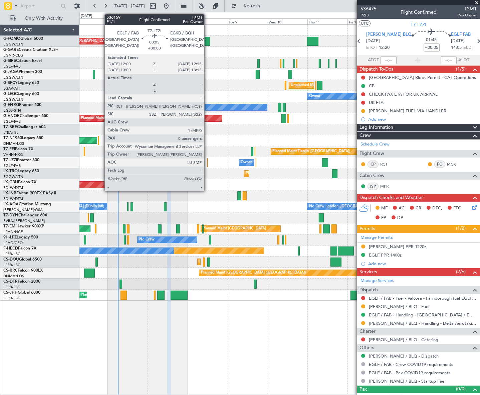
click at [207, 164] on div at bounding box center [207, 162] width 1 height 9
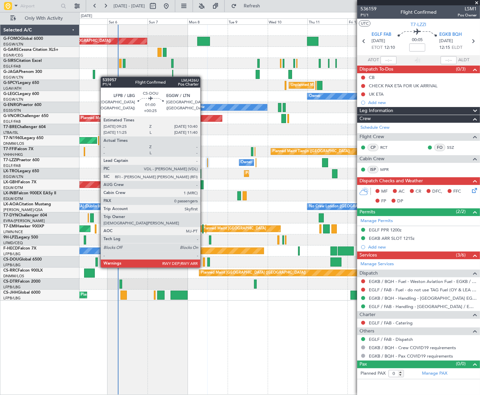
click at [203, 261] on div at bounding box center [204, 261] width 2 height 9
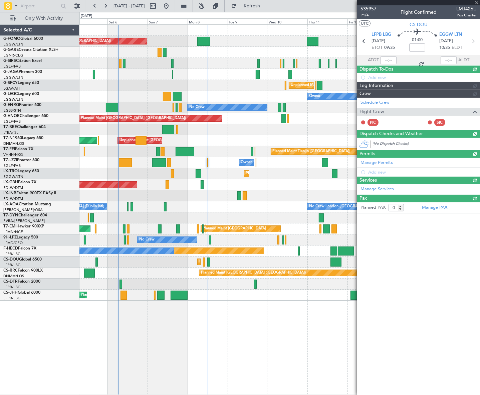
type input "+00:25"
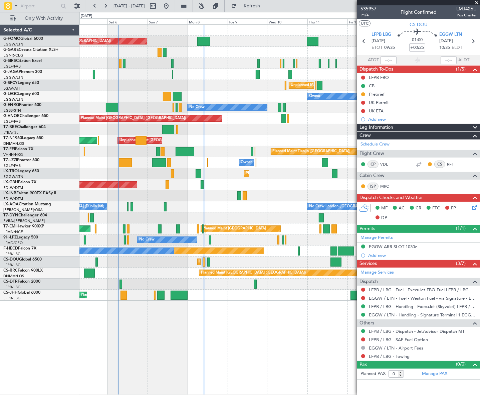
click at [367, 15] on span "P1/4" at bounding box center [369, 15] width 16 height 6
